Goal: Task Accomplishment & Management: Manage account settings

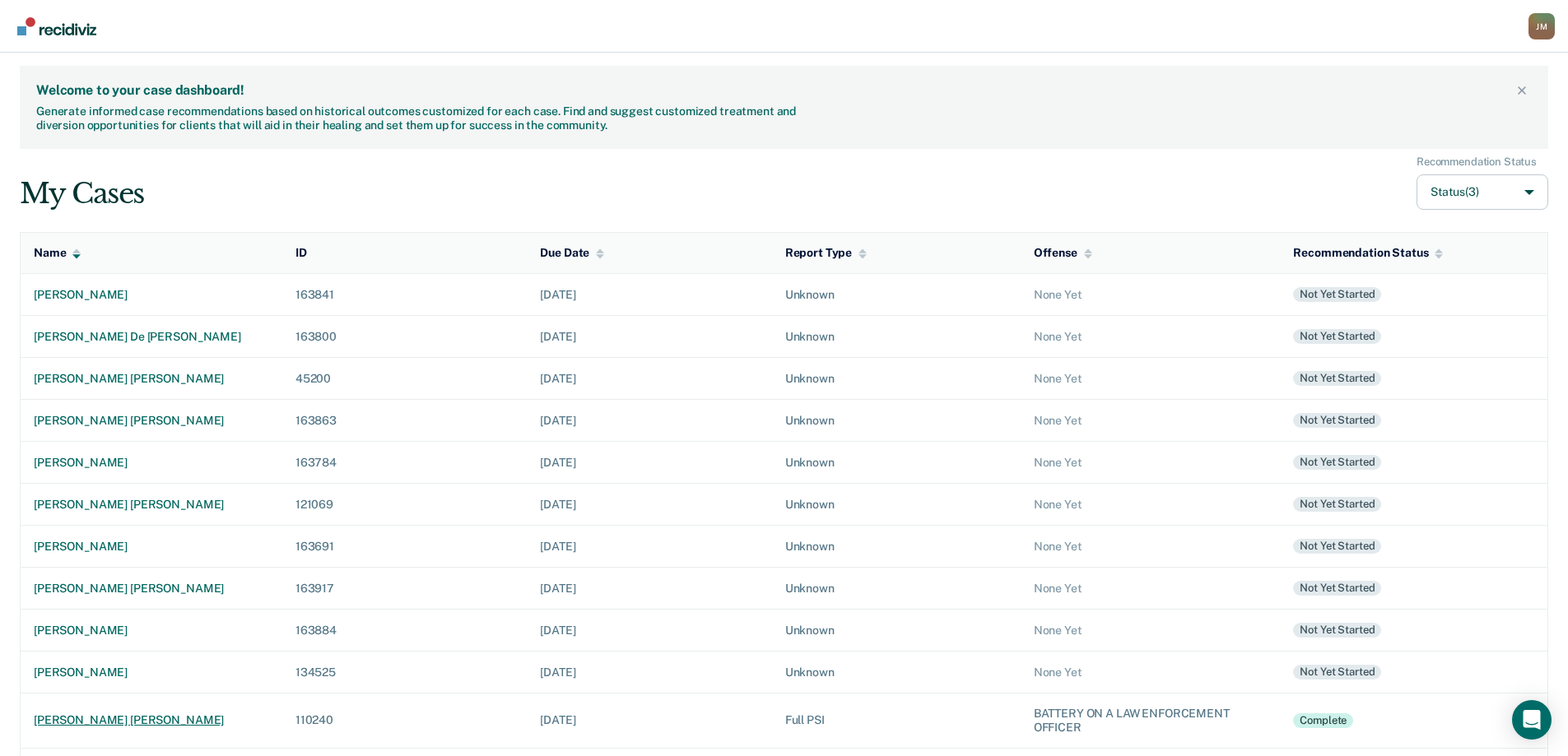
click at [109, 720] on div "[PERSON_NAME] [PERSON_NAME]" at bounding box center [151, 719] width 235 height 14
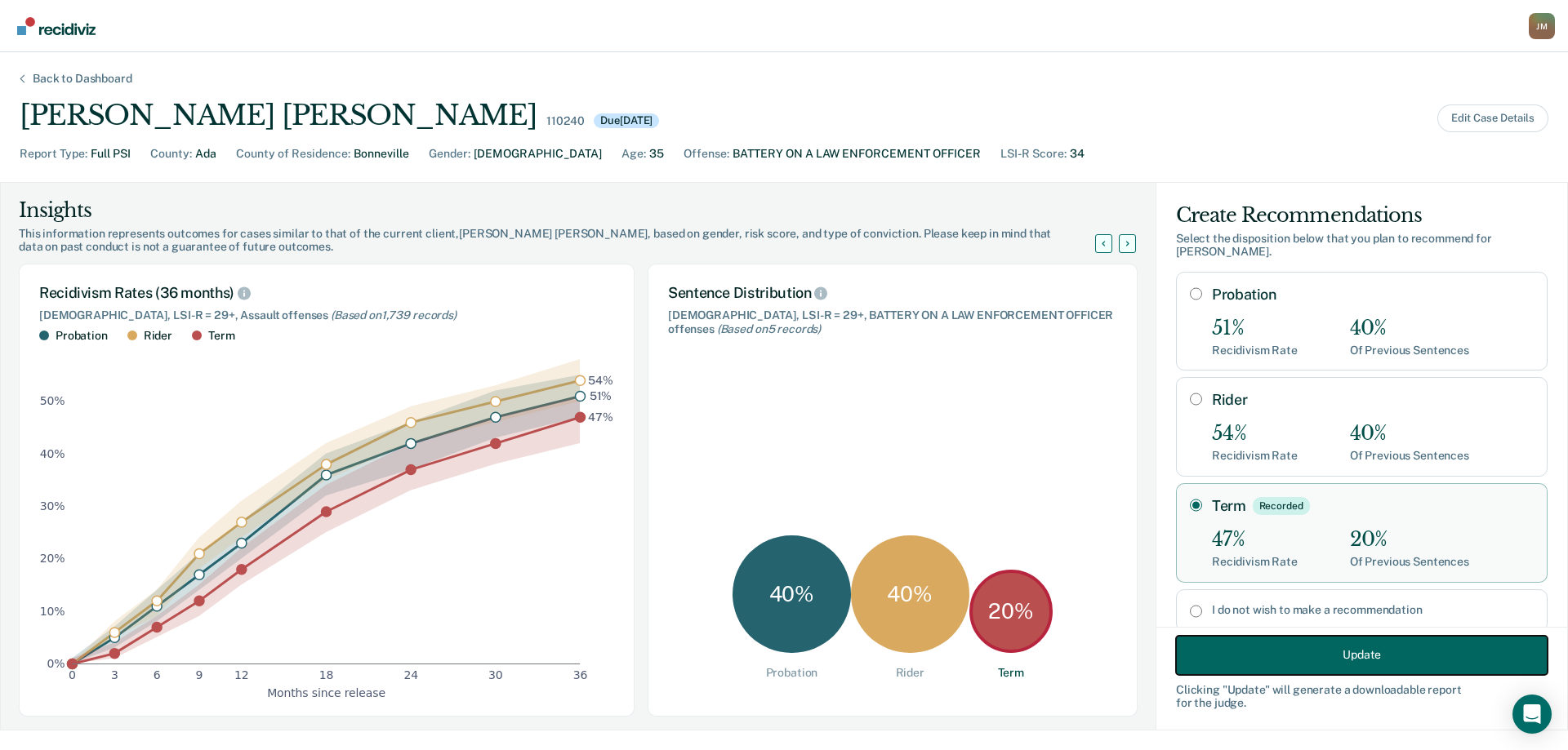
click at [1233, 646] on button "Update" at bounding box center [1361, 654] width 372 height 39
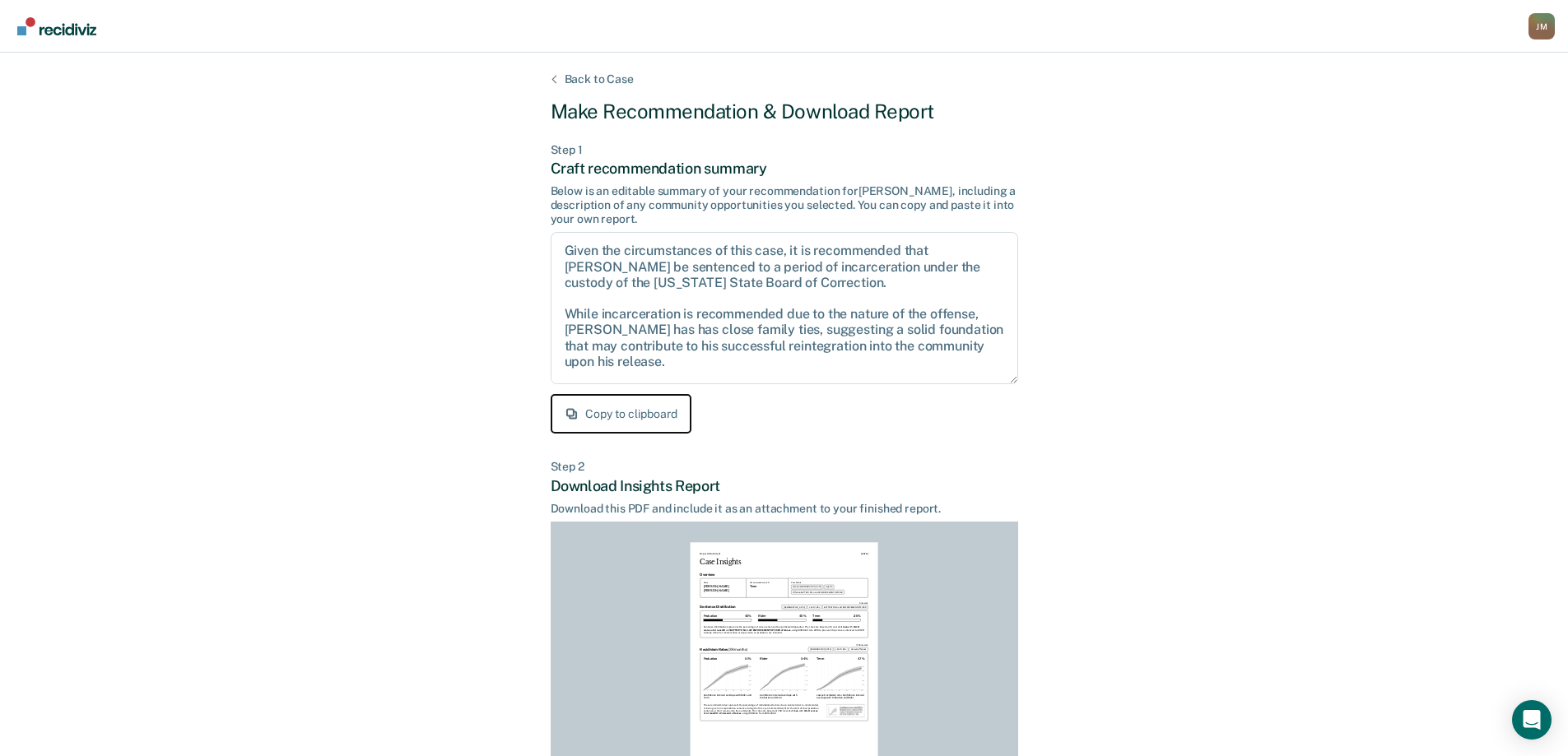
click at [671, 428] on button "Copy to clipboard" at bounding box center [621, 413] width 140 height 39
click at [601, 77] on div "Back to Case" at bounding box center [599, 79] width 108 height 14
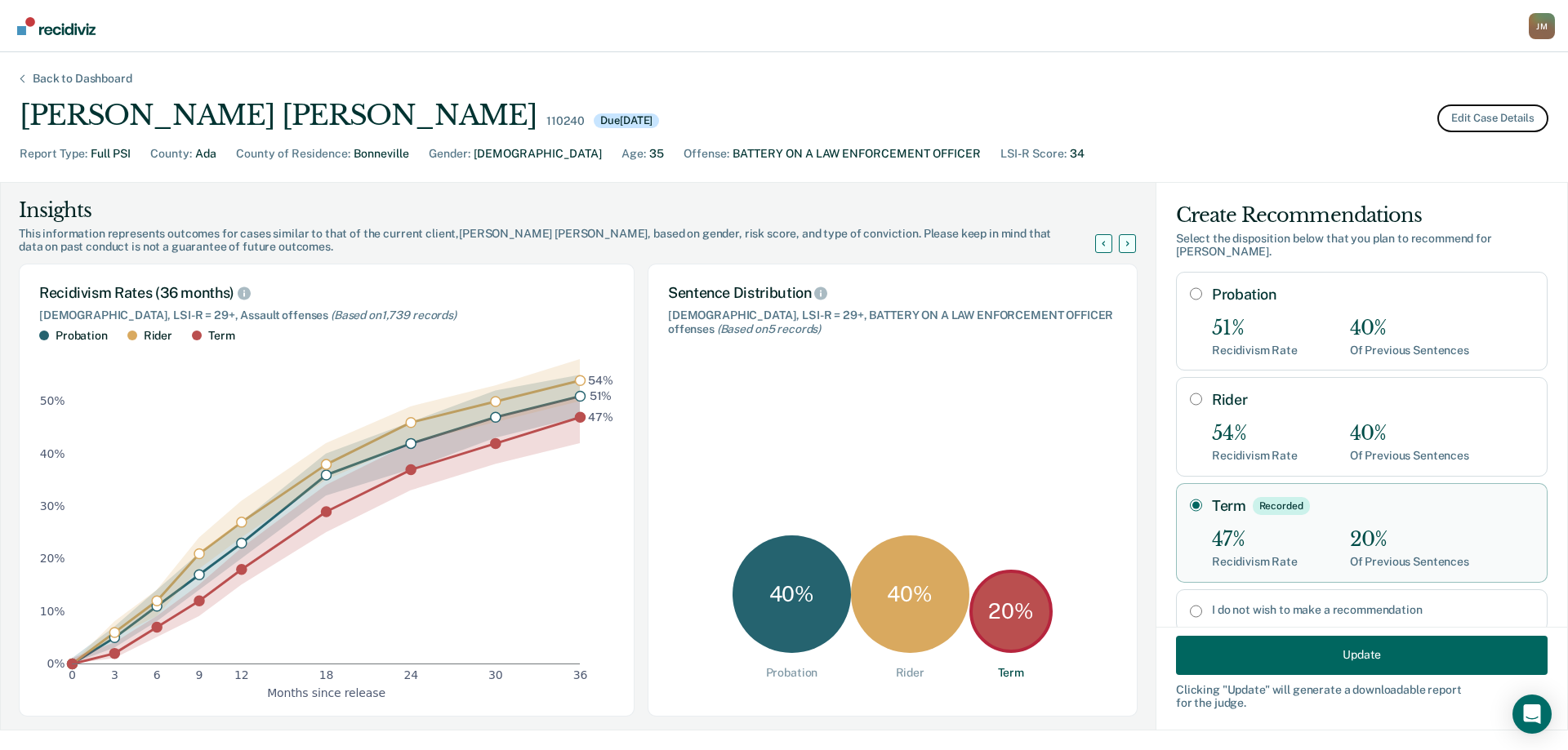
click at [1513, 117] on button "Edit Case Details" at bounding box center [1492, 118] width 111 height 27
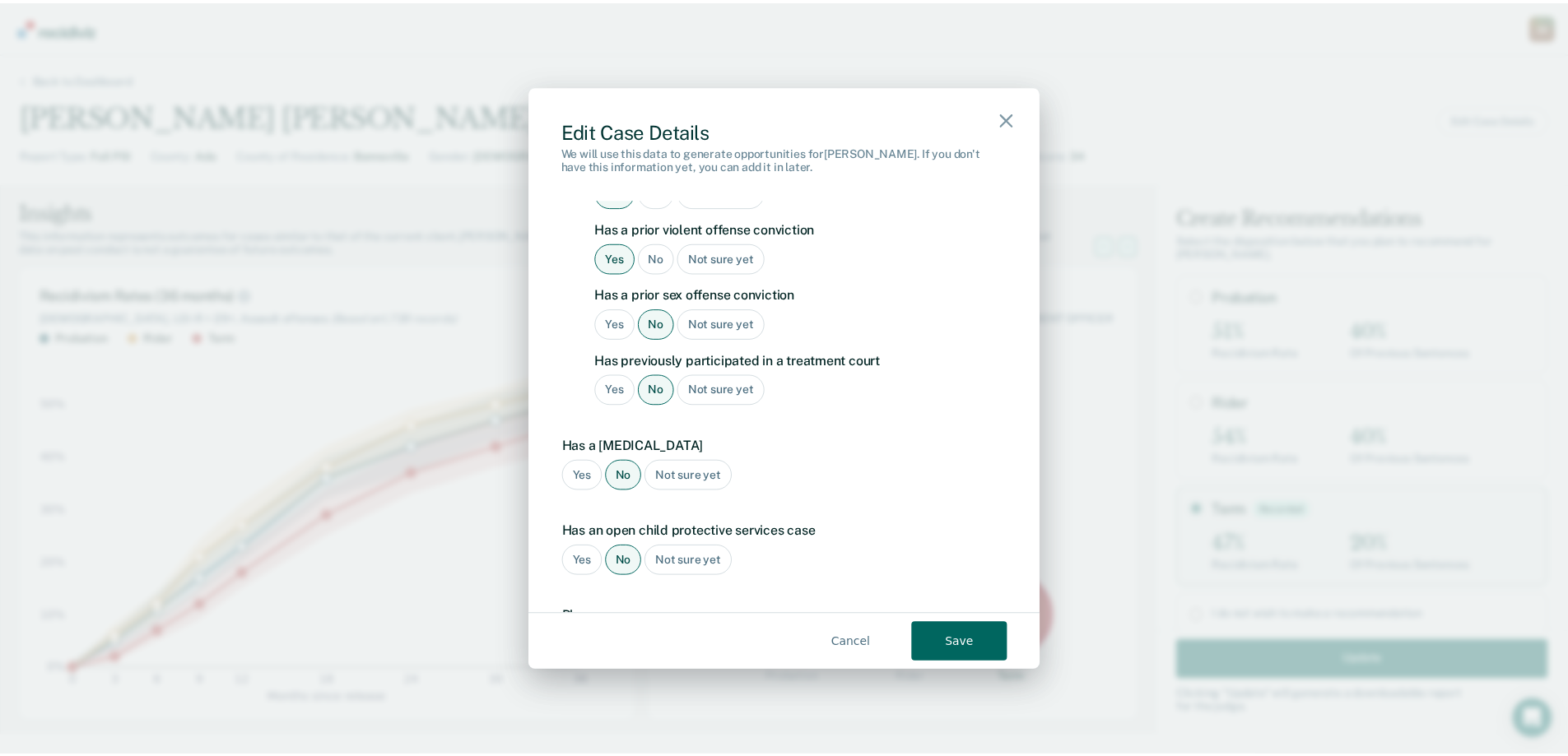
scroll to position [1874, 0]
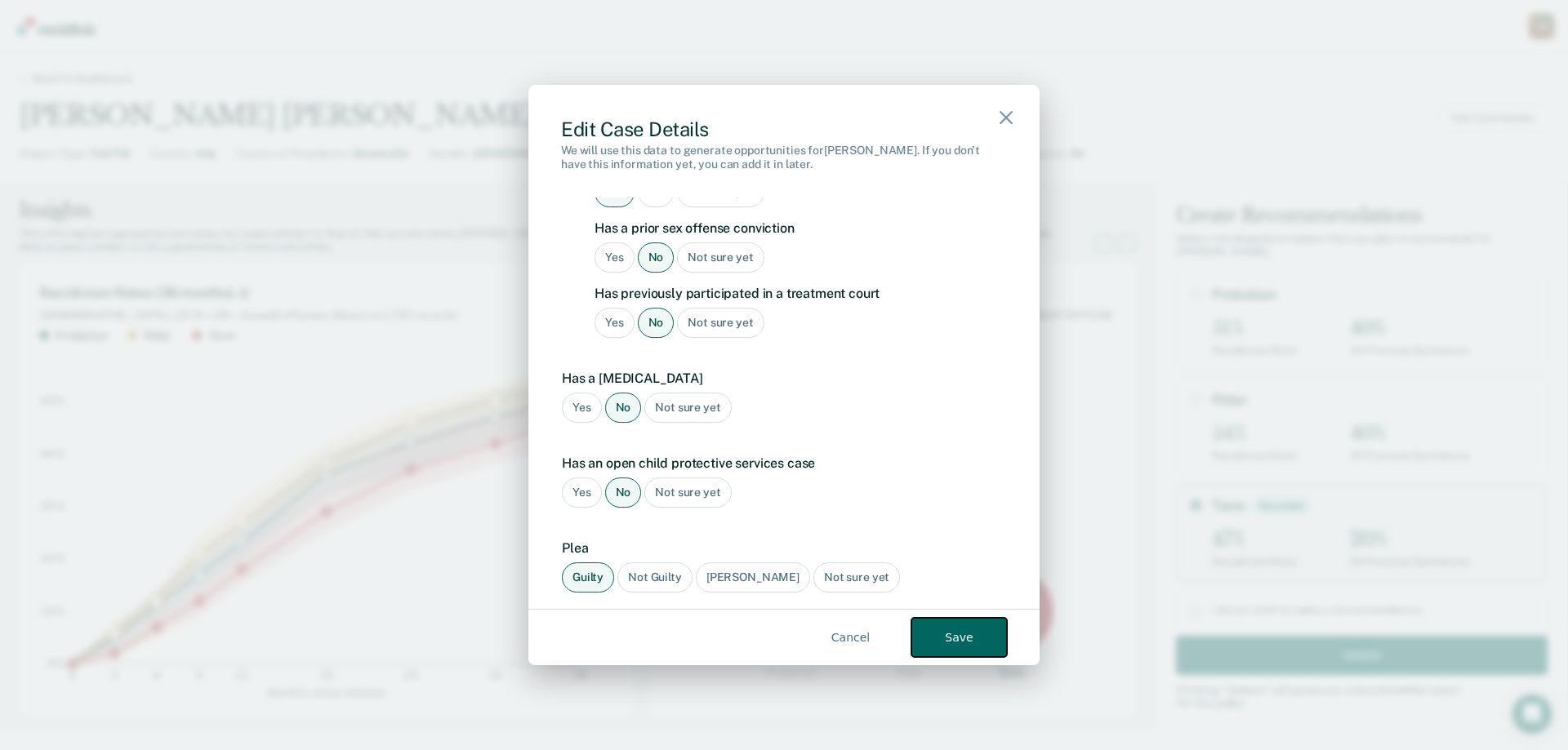
click at [972, 633] on button "Save" at bounding box center [959, 637] width 96 height 39
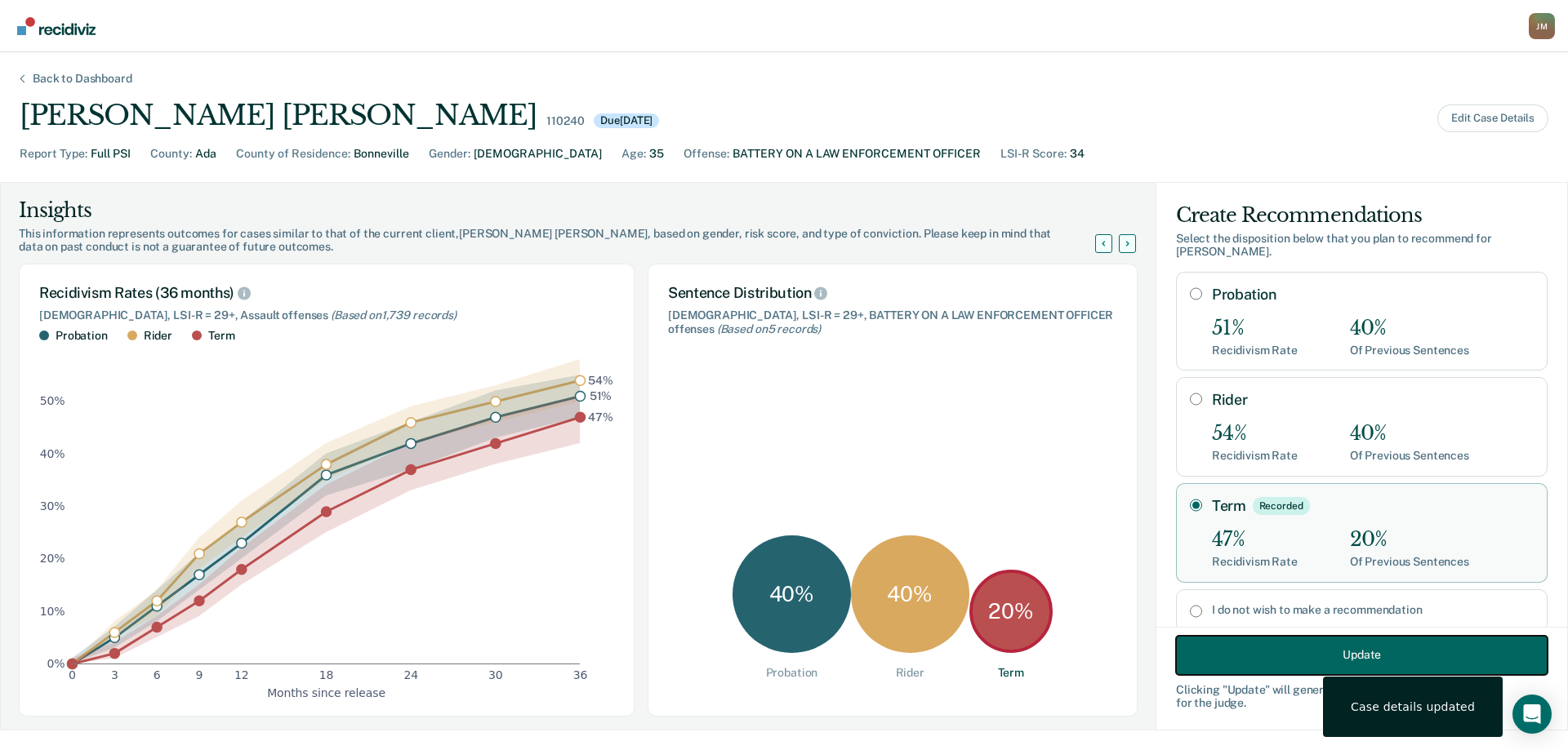
click at [1264, 651] on button "Update" at bounding box center [1361, 654] width 372 height 39
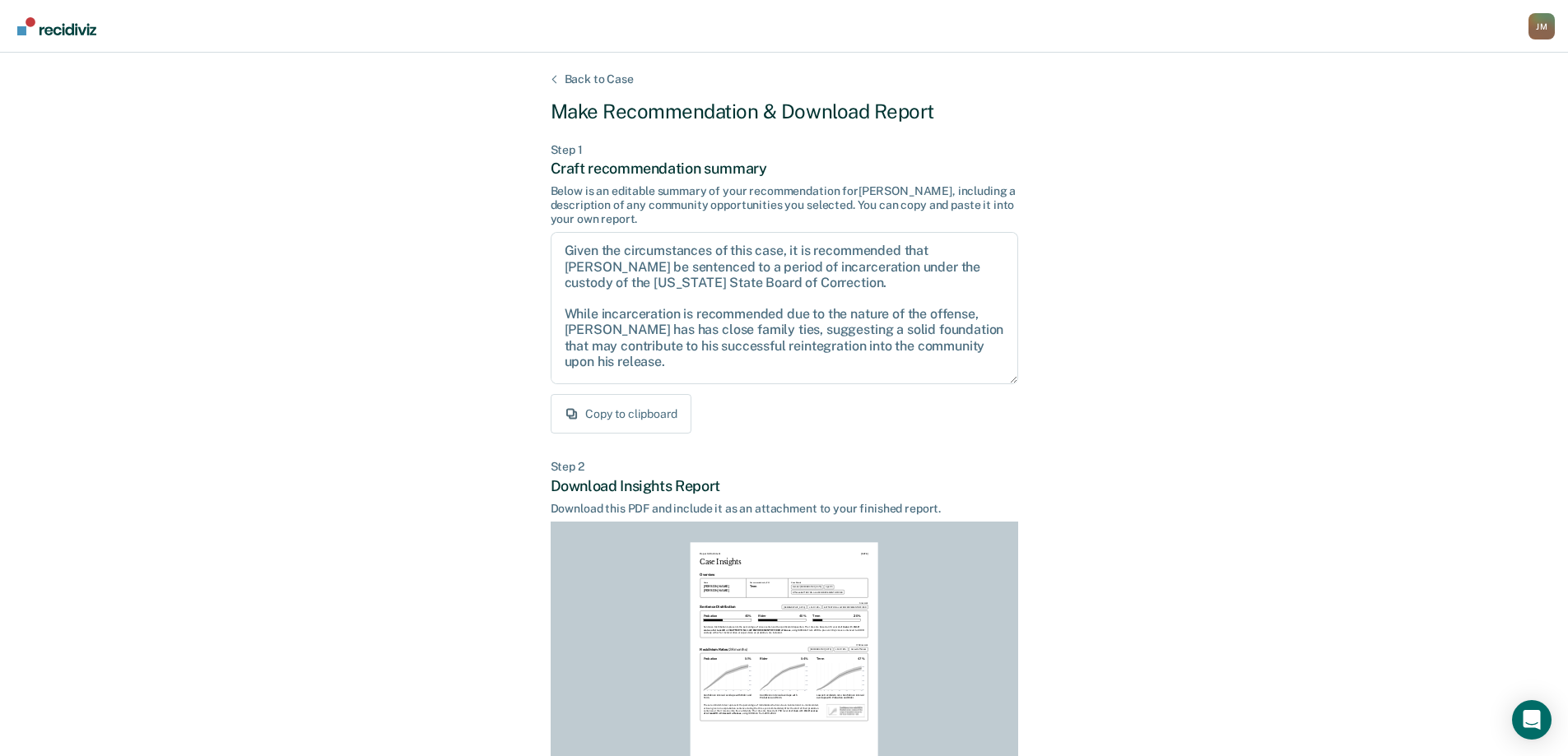
scroll to position [182, 0]
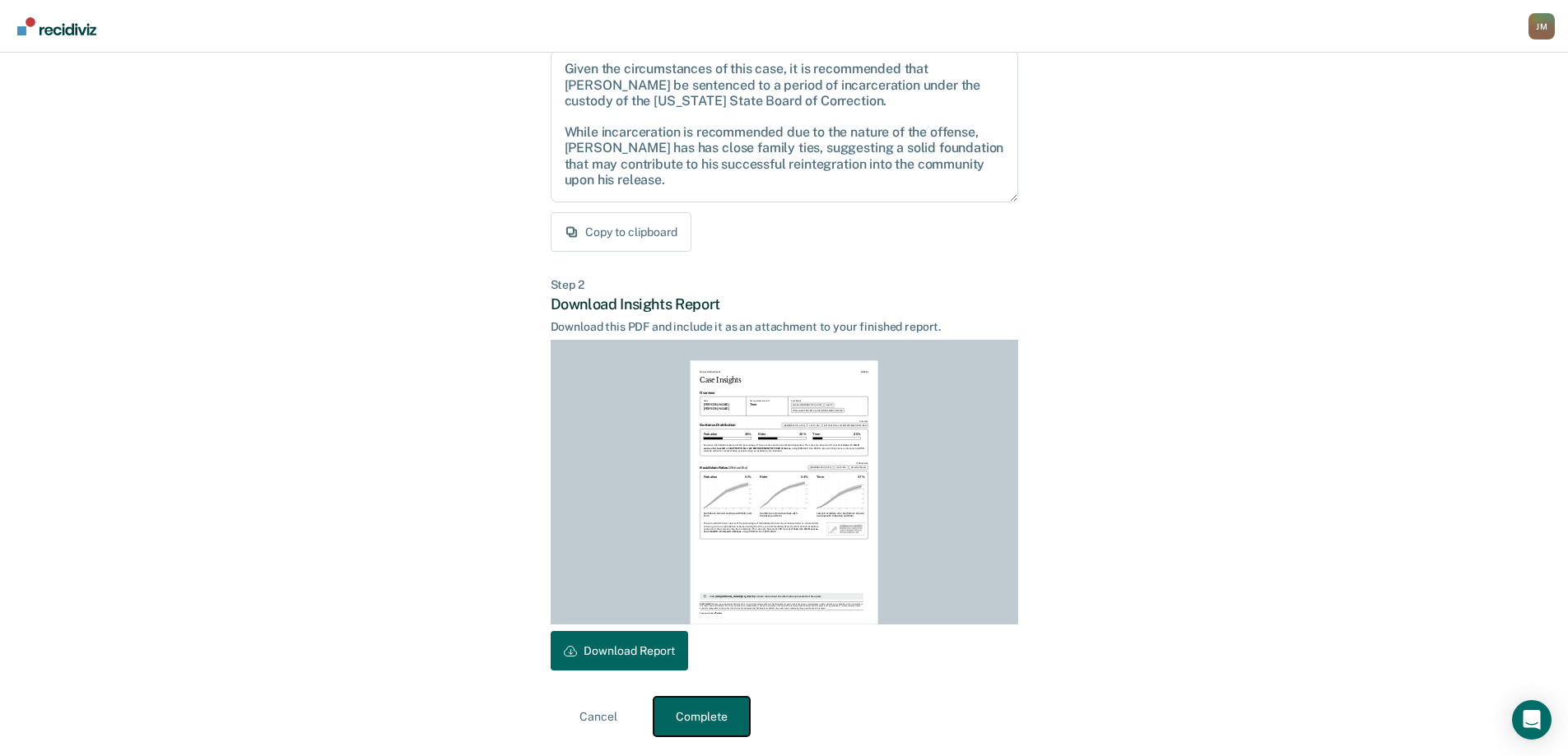
click at [725, 699] on button "Complete" at bounding box center [701, 716] width 96 height 39
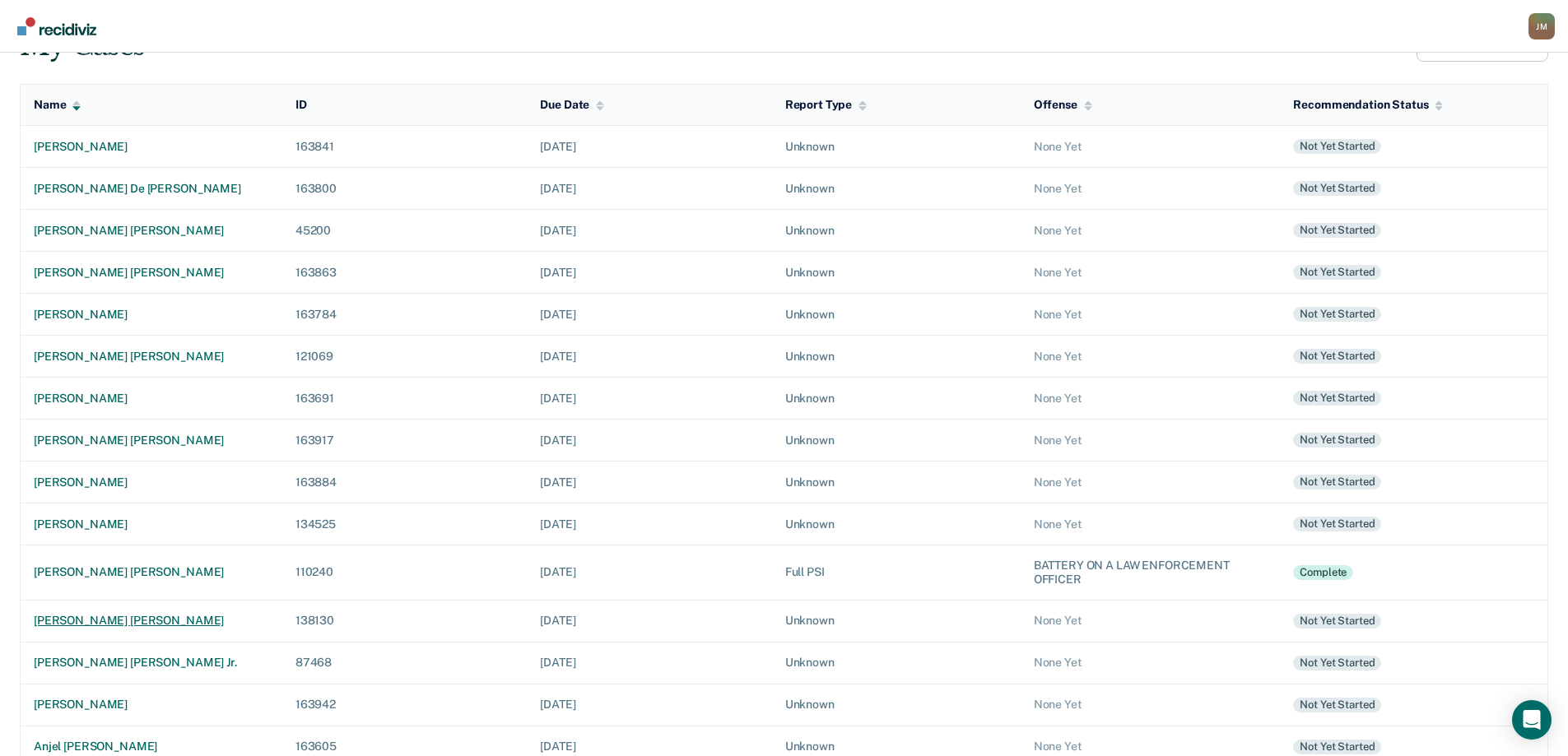
scroll to position [164, 0]
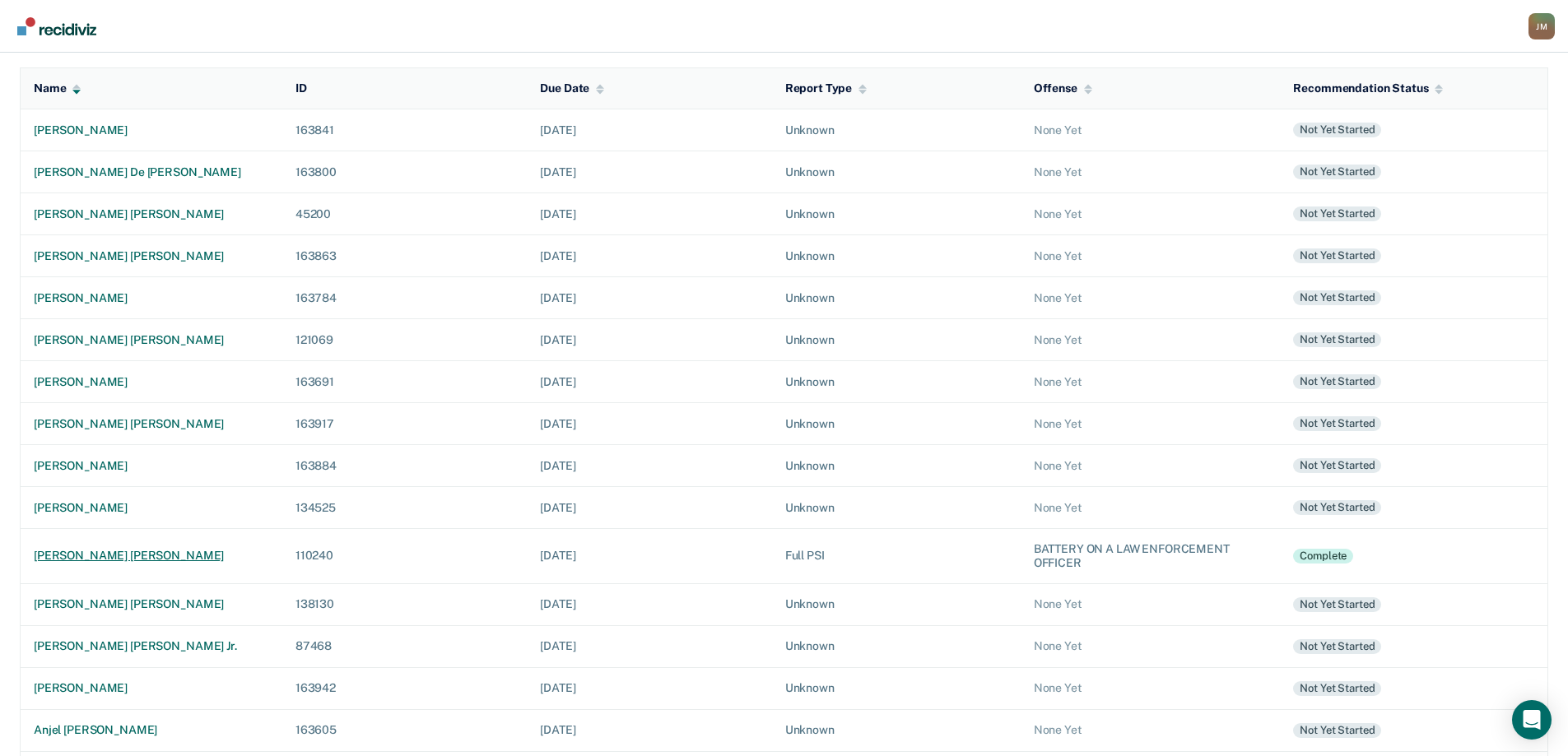
click at [135, 558] on div "[PERSON_NAME] [PERSON_NAME]" at bounding box center [151, 555] width 235 height 14
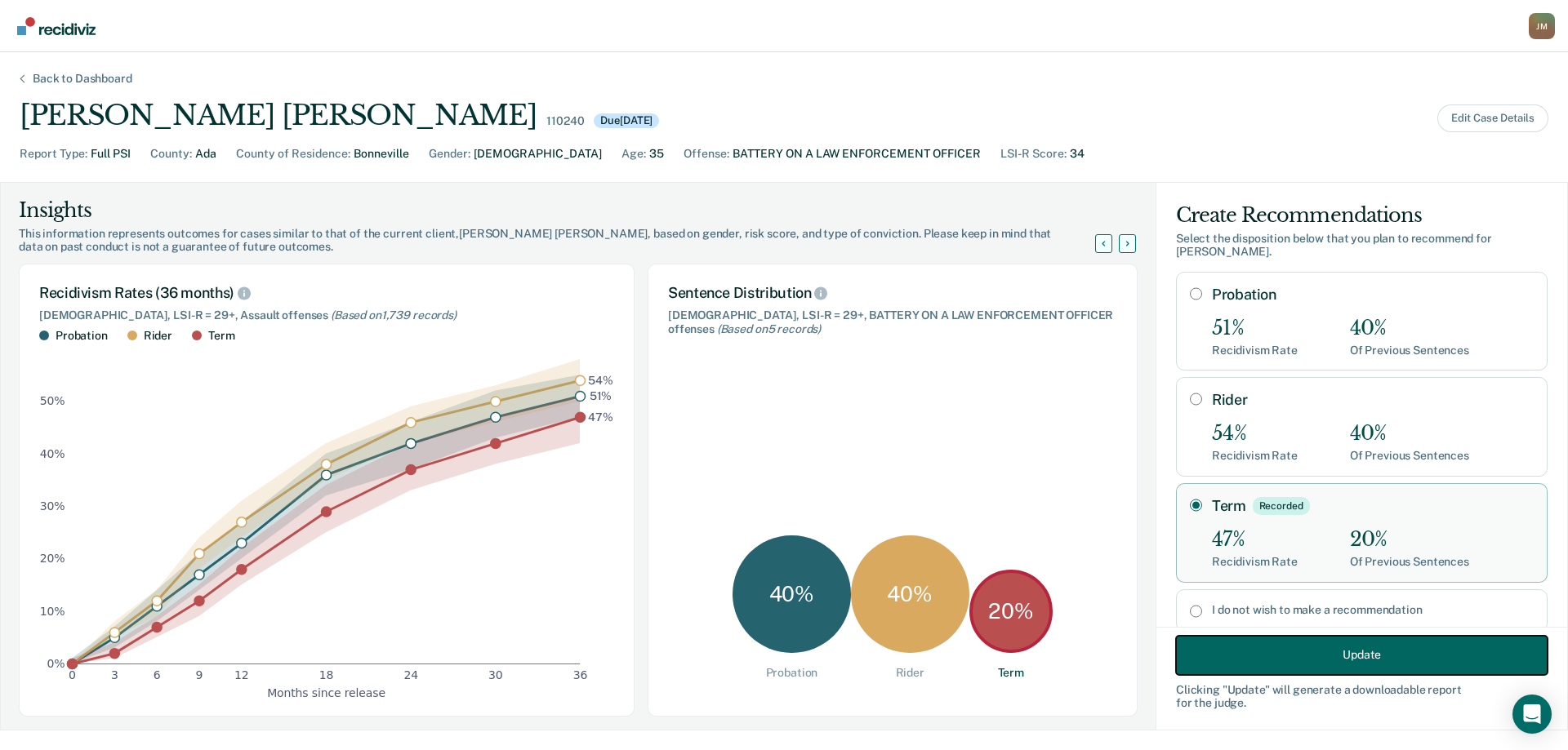
click at [1241, 662] on button "Update" at bounding box center [1361, 654] width 372 height 39
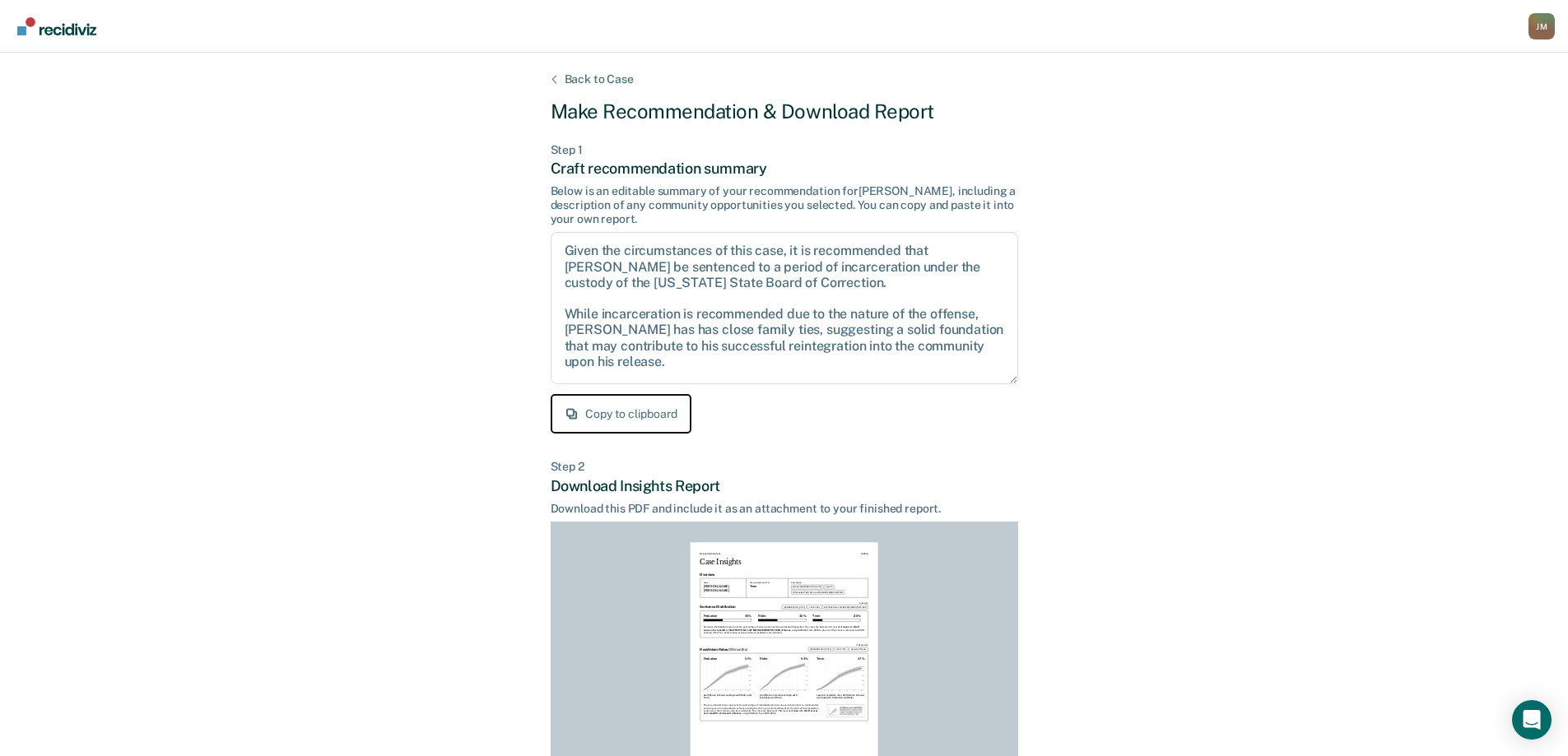
click at [652, 421] on button "Copy to clipboard" at bounding box center [621, 413] width 140 height 39
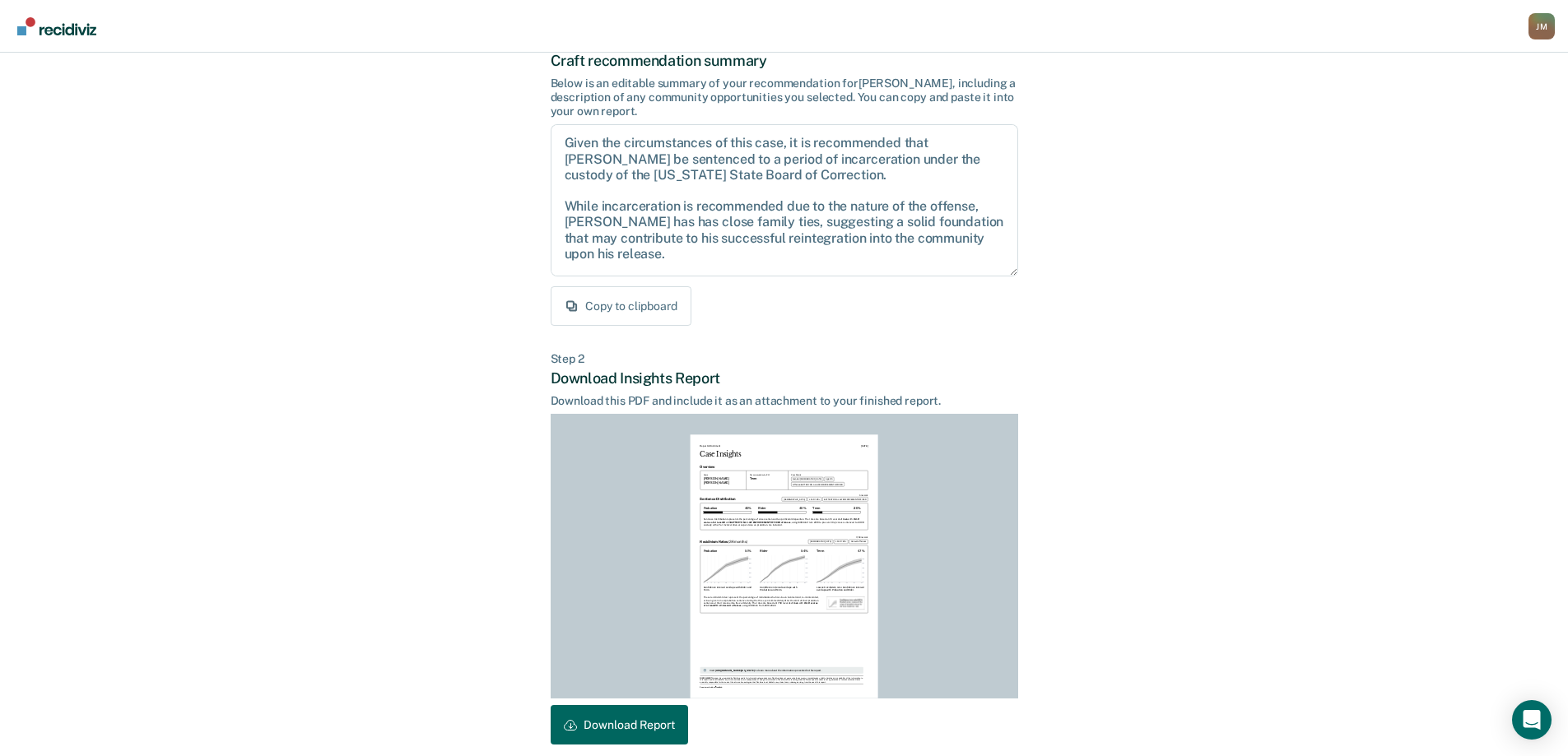
scroll to position [182, 0]
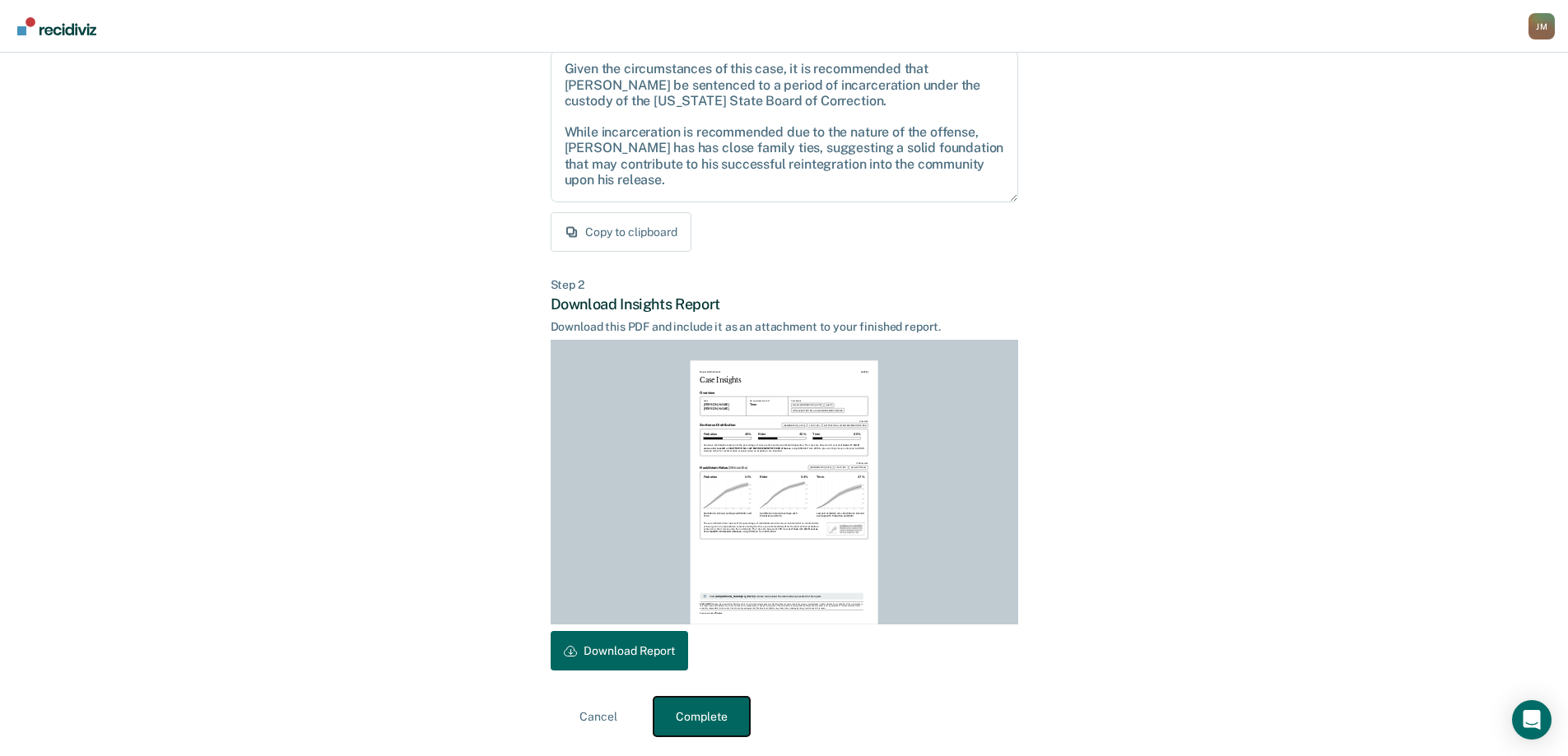
click at [700, 720] on button "Complete" at bounding box center [701, 716] width 96 height 39
